Goal: Task Accomplishment & Management: Use online tool/utility

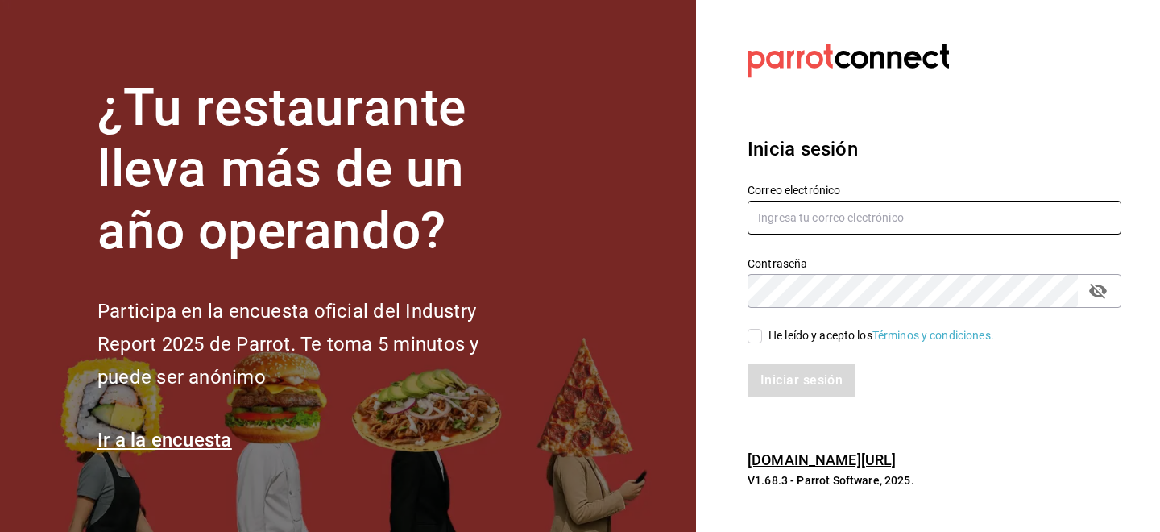
type input "ion@greenrhino.mx"
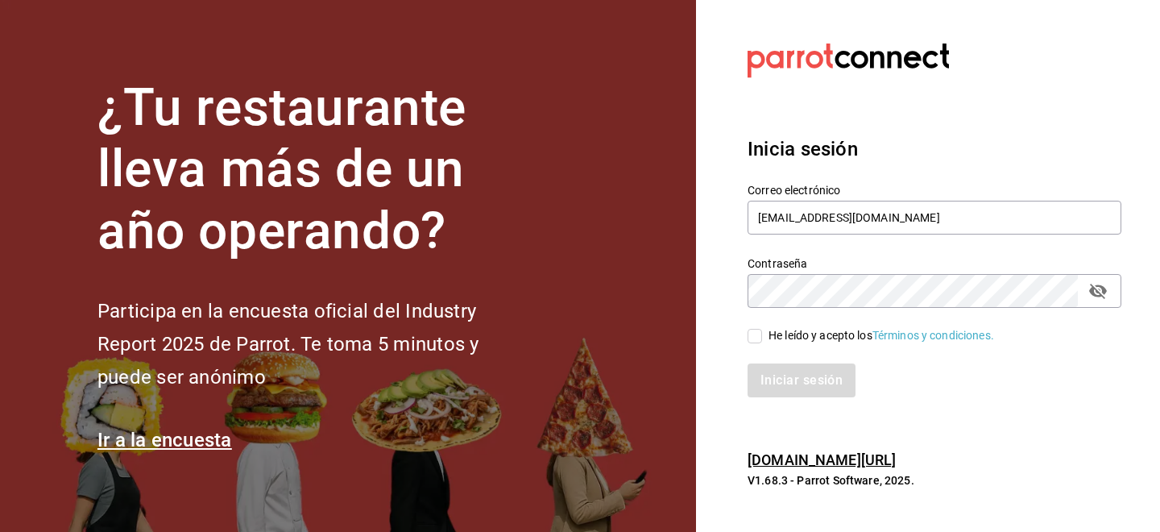
click at [760, 334] on input "He leído y acepto los Términos y condiciones." at bounding box center [755, 336] width 15 height 15
checkbox input "true"
click at [762, 386] on button "Iniciar sesión" at bounding box center [803, 380] width 110 height 34
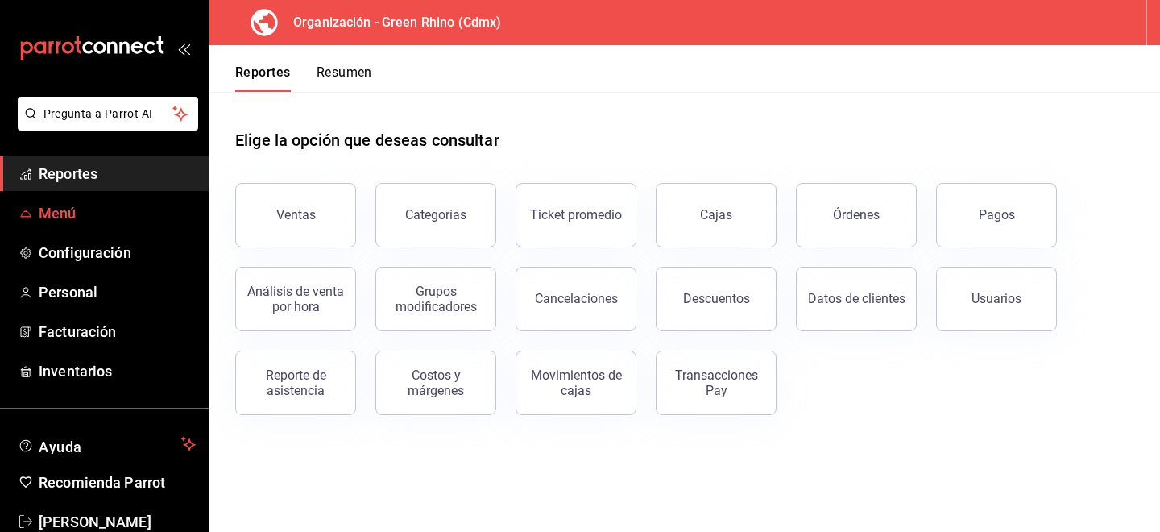
click at [152, 207] on span "Menú" at bounding box center [117, 213] width 157 height 22
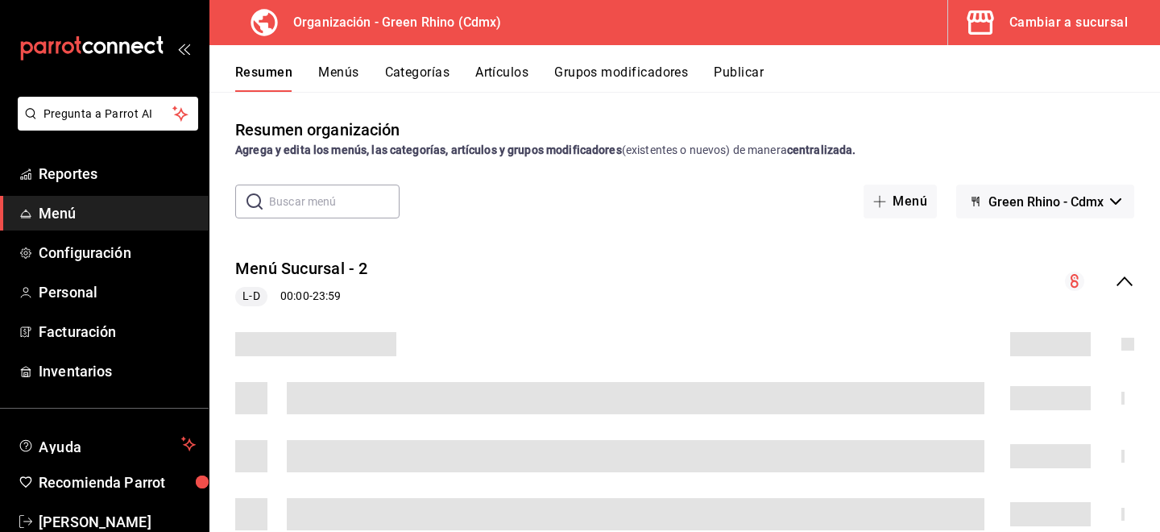
click at [508, 78] on button "Artículos" at bounding box center [501, 77] width 53 height 27
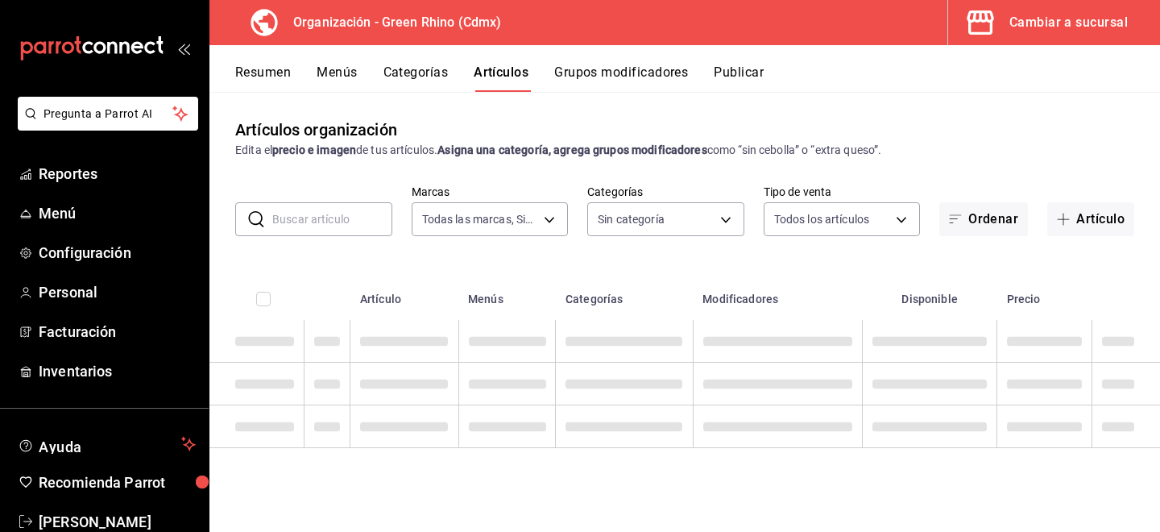
type input "a132321f-e3f1-4ec9-8484-95b8f08d7905"
click at [325, 218] on input "text" at bounding box center [332, 219] width 120 height 32
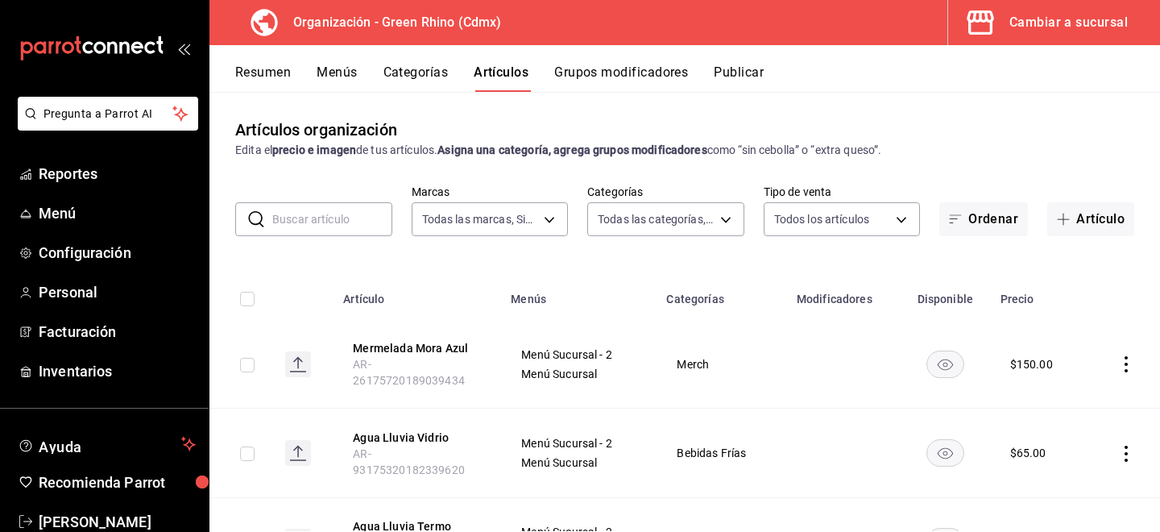
type input "6bbed989-6c2a-4cea-bab8-d1a56aaac758,4f90f54c-2ac6-458b-a9a9-6df5e79288cd,3d0d4…"
type input "GRANOLA"
